Goal: Find specific page/section: Find specific page/section

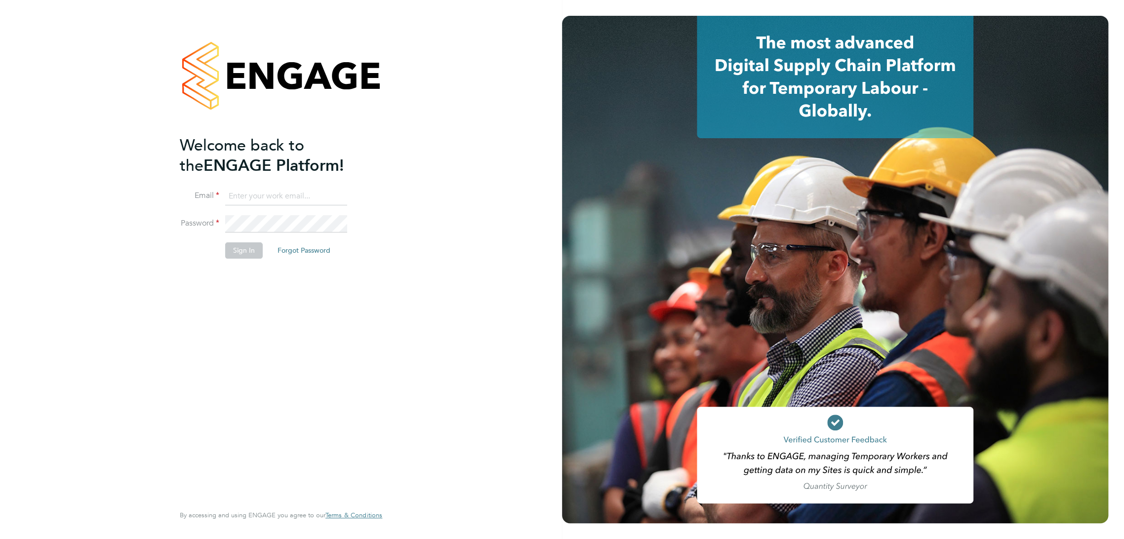
click at [270, 194] on input at bounding box center [286, 197] width 122 height 18
type input "[EMAIL_ADDRESS][DOMAIN_NAME]"
click at [234, 236] on li "Password" at bounding box center [276, 229] width 193 height 28
click at [234, 250] on button "Sign In" at bounding box center [244, 250] width 38 height 16
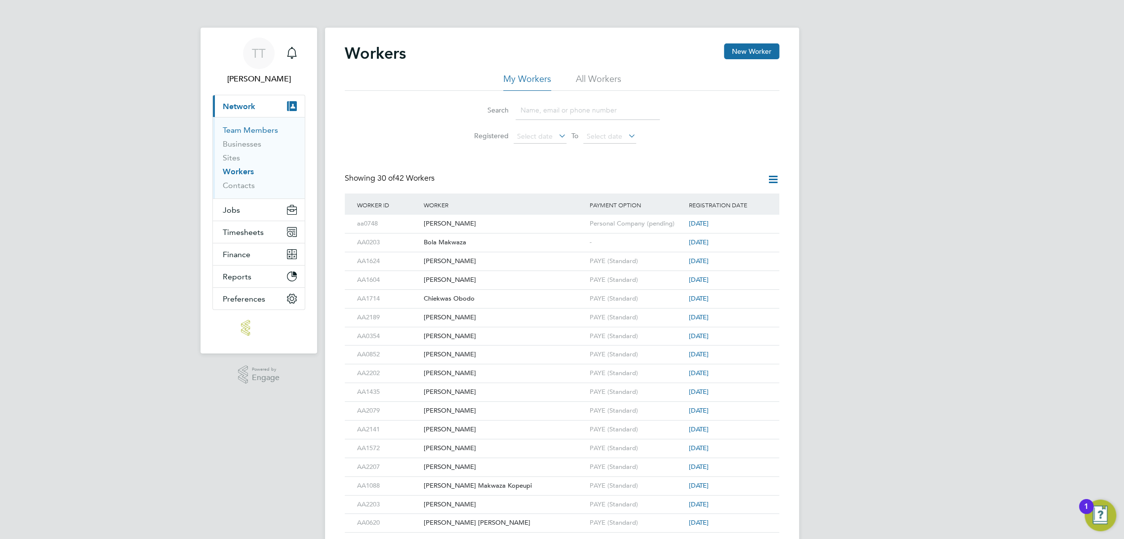
click at [268, 133] on link "Team Members" at bounding box center [250, 129] width 55 height 9
